Goal: Task Accomplishment & Management: Use online tool/utility

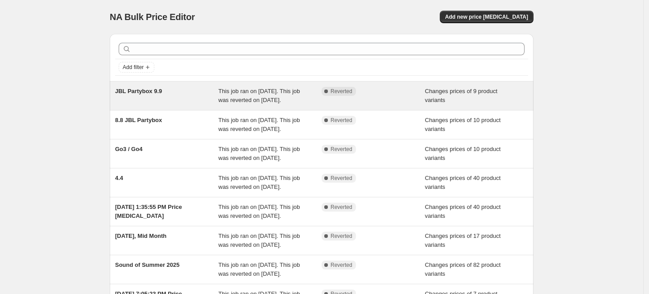
click at [175, 101] on div "JBL Partybox 9.9" at bounding box center [166, 96] width 103 height 18
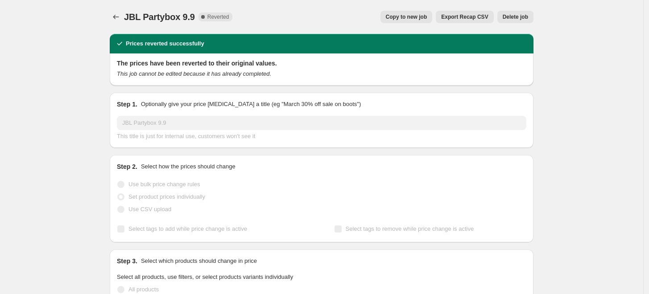
click at [412, 21] on button "Copy to new job" at bounding box center [406, 17] width 52 height 12
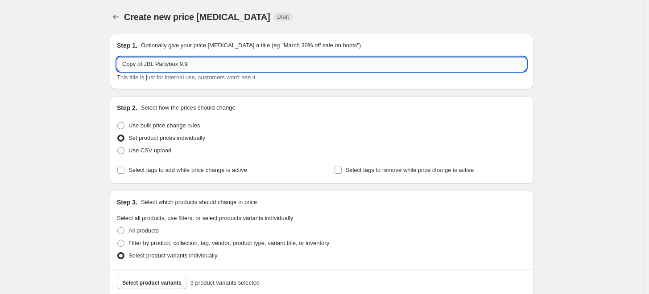
click at [197, 65] on input "Copy of JBL Partybox 9.9" at bounding box center [321, 64] width 409 height 14
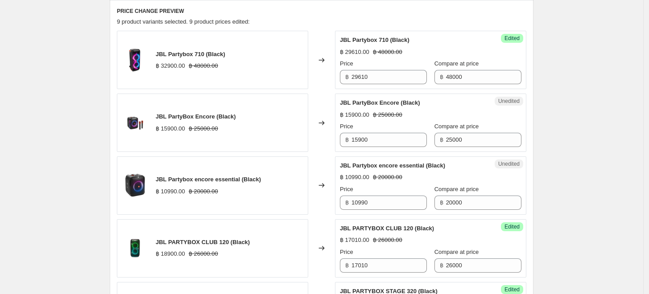
scroll to position [297, 0]
type input "Copy of JBL Partybox 10.10"
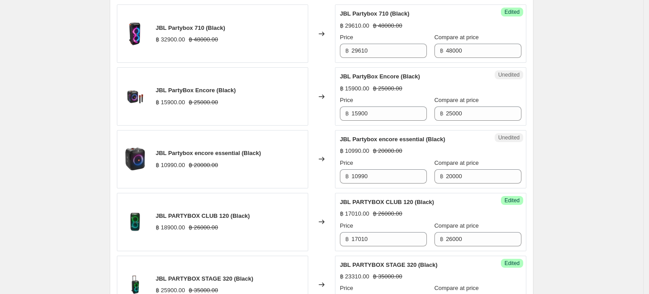
scroll to position [347, 0]
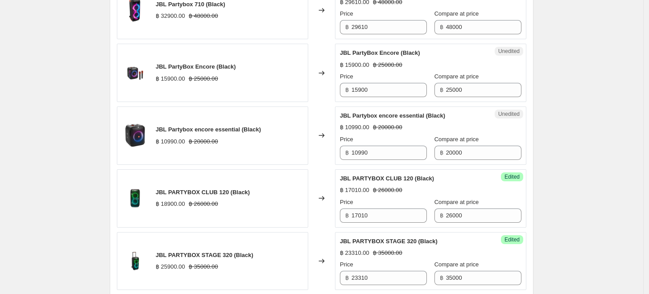
click at [492, 124] on div "฿ 10990.00 ฿ 20000.00" at bounding box center [431, 127] width 182 height 9
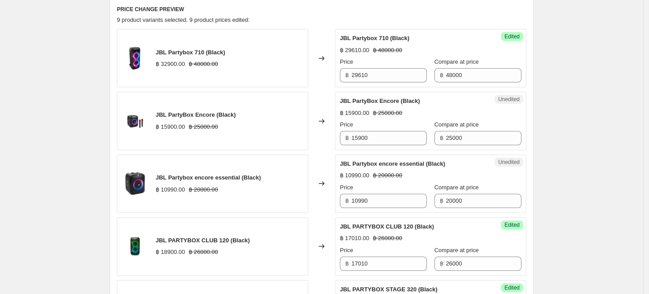
scroll to position [297, 0]
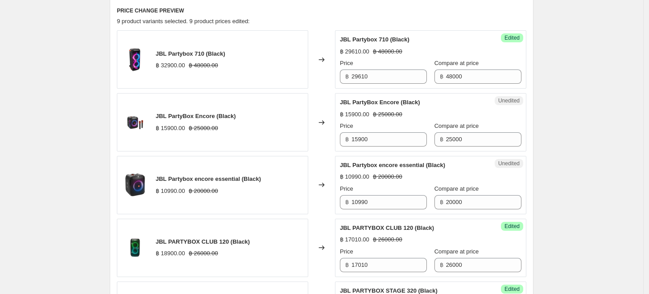
click at [500, 107] on div "JBL PartyBox Encore (Black) ฿ 15900.00 ฿ 25000.00 Price ฿ 15900 Compare at pric…" at bounding box center [431, 122] width 182 height 49
click at [182, 122] on div "JBL PartyBox Encore (Black) ฿ 15900.00 ฿ 25000.00" at bounding box center [196, 122] width 80 height 21
click at [436, 104] on div "JBL PartyBox Encore (Black)" at bounding box center [413, 102] width 146 height 9
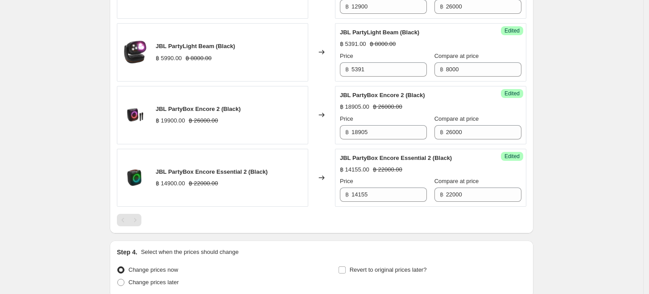
scroll to position [694, 0]
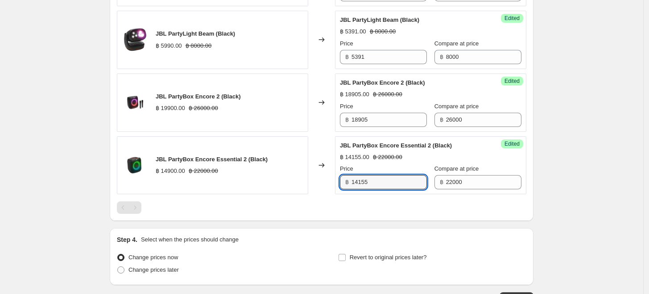
drag, startPoint x: 397, startPoint y: 179, endPoint x: 348, endPoint y: 182, distance: 48.7
click at [348, 182] on div "฿ 14155" at bounding box center [383, 182] width 87 height 14
type input "13410"
click at [307, 205] on div at bounding box center [321, 208] width 409 height 12
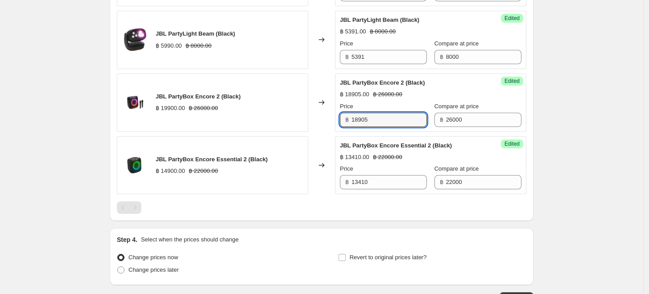
drag, startPoint x: 400, startPoint y: 120, endPoint x: 351, endPoint y: 122, distance: 49.5
click at [351, 122] on div "฿ 18905" at bounding box center [383, 120] width 87 height 14
type input "17910"
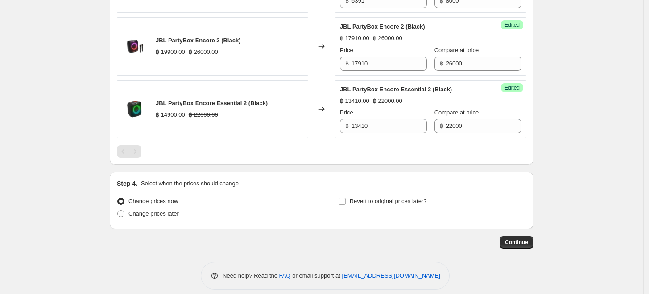
scroll to position [757, 0]
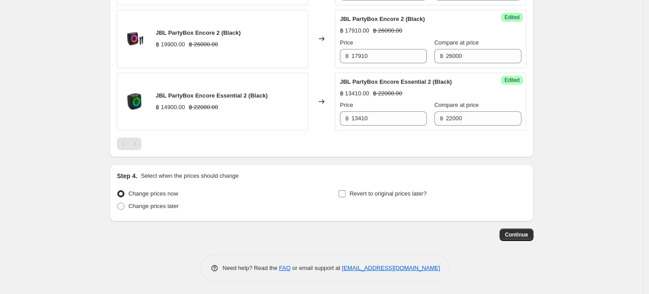
click at [392, 194] on span "Revert to original prices later?" at bounding box center [388, 193] width 77 height 7
click at [346, 194] on input "Revert to original prices later?" at bounding box center [342, 193] width 7 height 7
checkbox input "true"
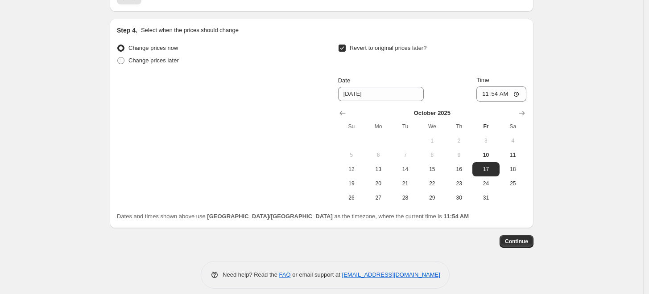
scroll to position [906, 0]
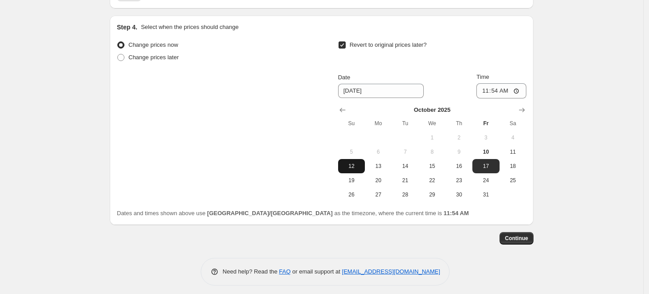
click at [355, 168] on span "12" at bounding box center [352, 166] width 20 height 7
type input "[DATE]"
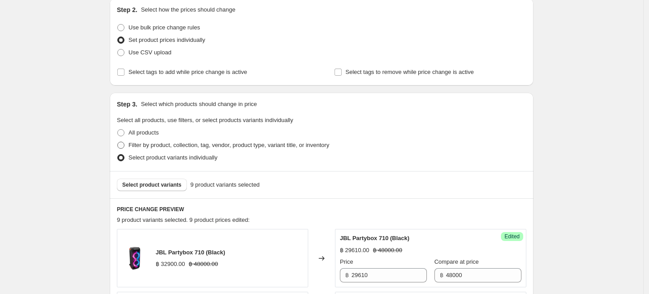
scroll to position [99, 0]
click at [157, 185] on span "Select product variants" at bounding box center [151, 184] width 59 height 7
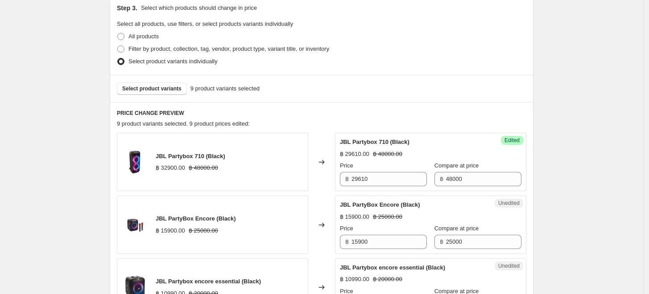
scroll to position [198, 0]
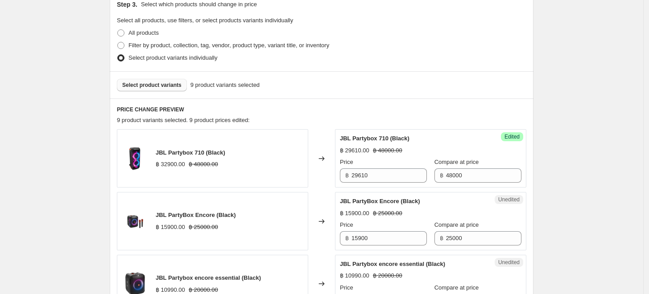
click at [172, 88] on span "Select product variants" at bounding box center [151, 85] width 59 height 7
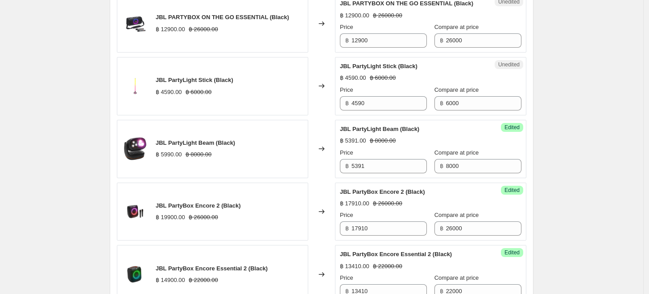
scroll to position [644, 0]
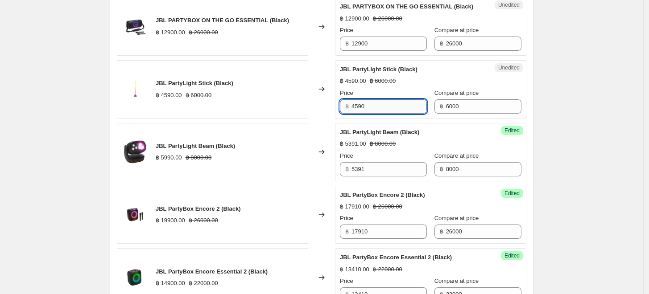
click at [399, 107] on input "4590" at bounding box center [388, 106] width 75 height 14
drag, startPoint x: 399, startPoint y: 107, endPoint x: 340, endPoint y: 108, distance: 58.9
click at [340, 108] on div "Unedited JBL PartyLight Stick (Black) ฿ 4590.00 ฿ 6000.00 Price ฿ 4590 Compare …" at bounding box center [430, 89] width 191 height 58
type input "4131"
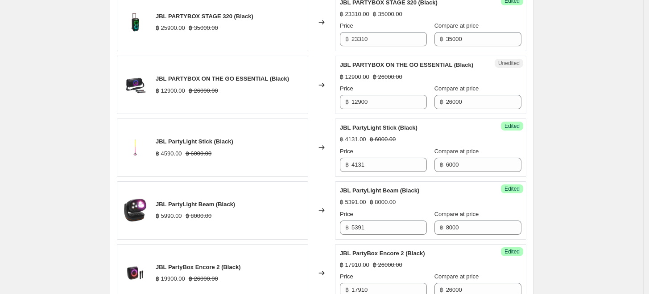
scroll to position [576, 0]
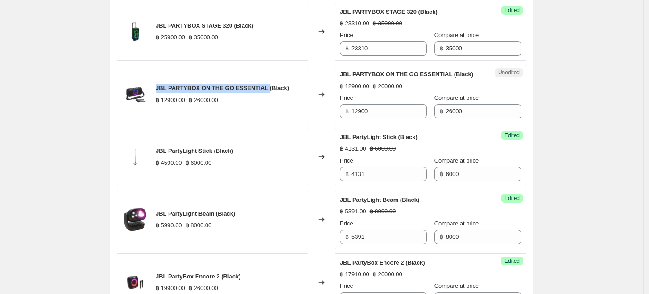
drag, startPoint x: 264, startPoint y: 87, endPoint x: 163, endPoint y: 85, distance: 100.4
click at [160, 86] on span "JBL PARTYBOX ON THE GO ESSENTIAL (Black)" at bounding box center [222, 88] width 133 height 7
copy span "BL PARTYBOX ON THE GO ESSENTIAL"
click at [549, 106] on div "Create new price [MEDICAL_DATA]. This page is ready Create new price [MEDICAL_D…" at bounding box center [321, 58] width 643 height 1268
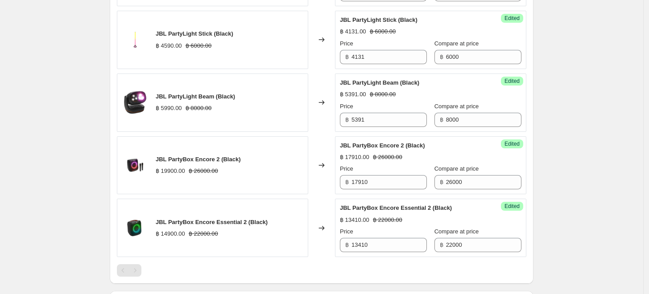
scroll to position [973, 0]
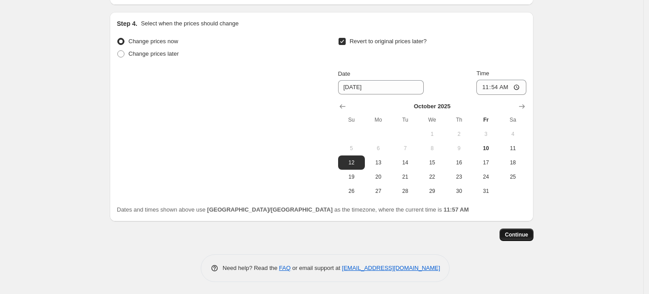
click at [520, 233] on span "Continue" at bounding box center [516, 234] width 23 height 7
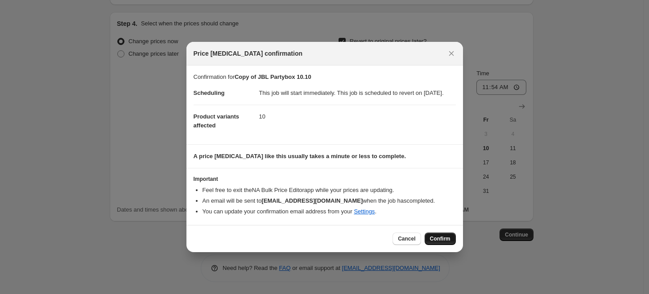
click at [437, 243] on span "Confirm" at bounding box center [440, 238] width 21 height 7
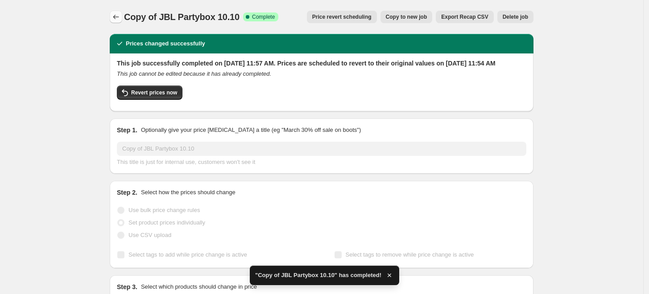
click at [115, 16] on icon "Price change jobs" at bounding box center [115, 16] width 9 height 9
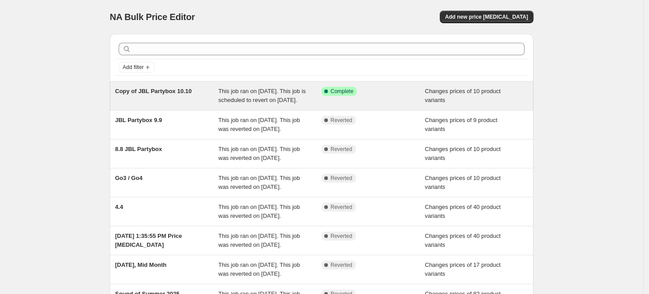
click at [190, 101] on div "Copy of JBL Partybox 10.10" at bounding box center [166, 96] width 103 height 18
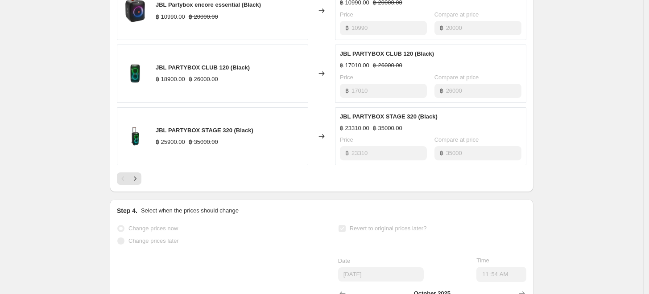
scroll to position [594, 0]
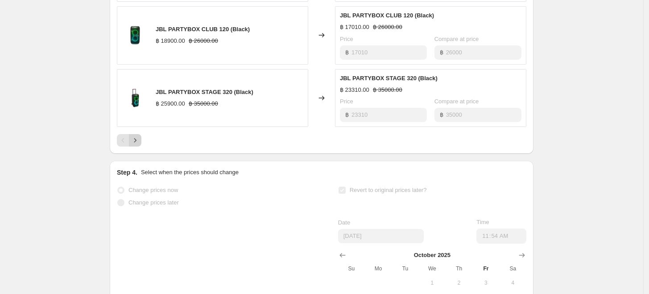
click at [133, 145] on icon "Next" at bounding box center [135, 140] width 9 height 9
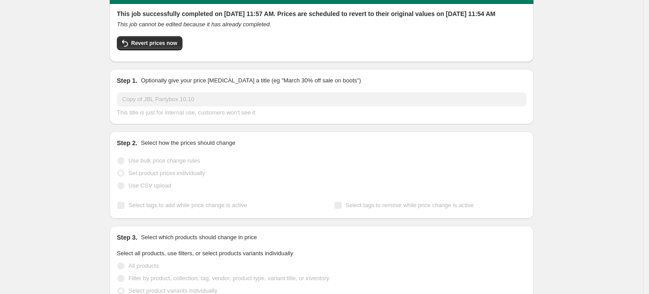
scroll to position [0, 0]
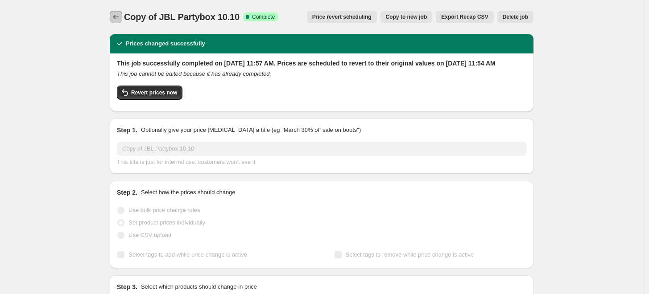
click at [117, 14] on icon "Price change jobs" at bounding box center [115, 16] width 9 height 9
